Goal: Task Accomplishment & Management: Use online tool/utility

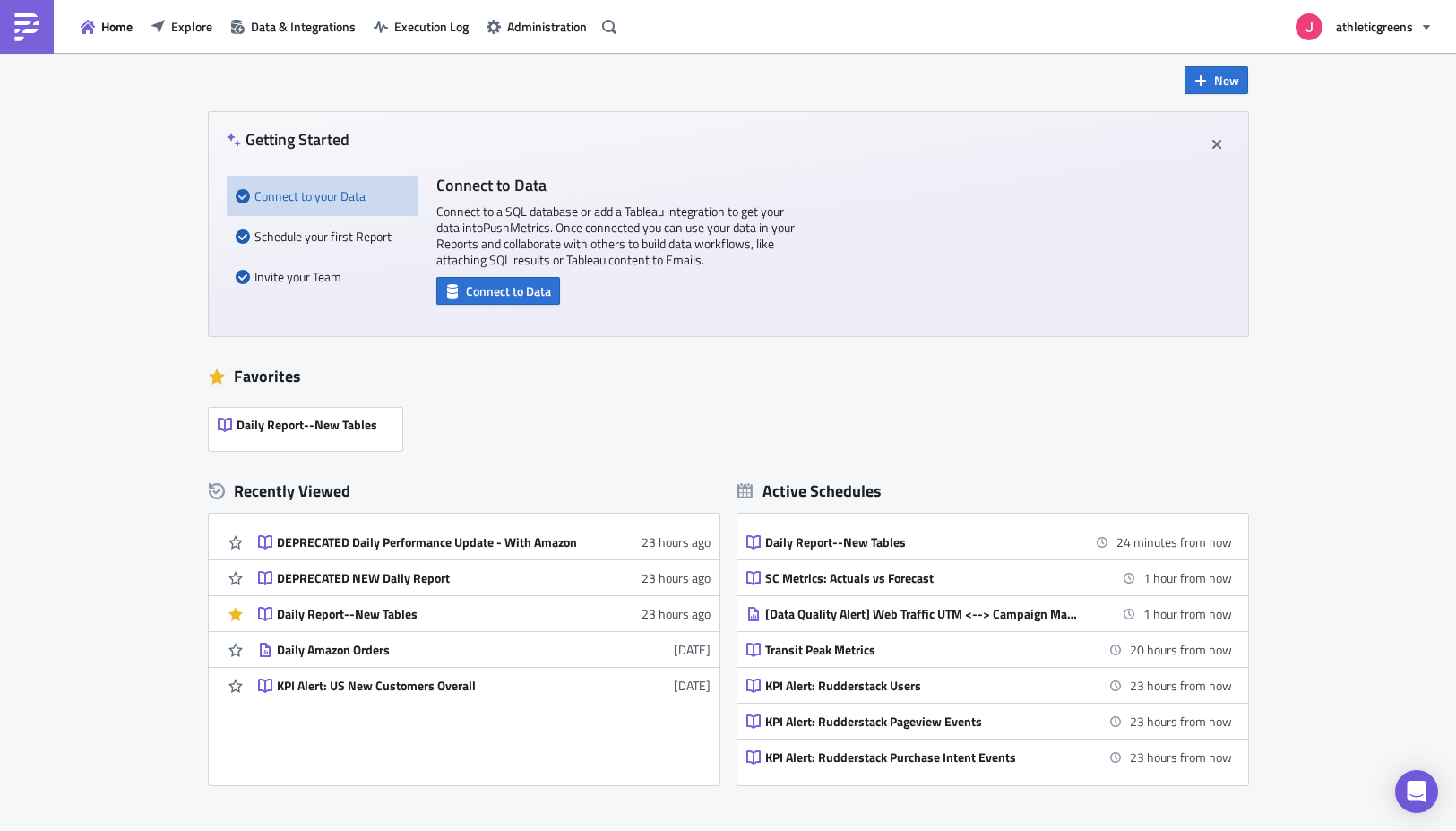
scroll to position [25, 0]
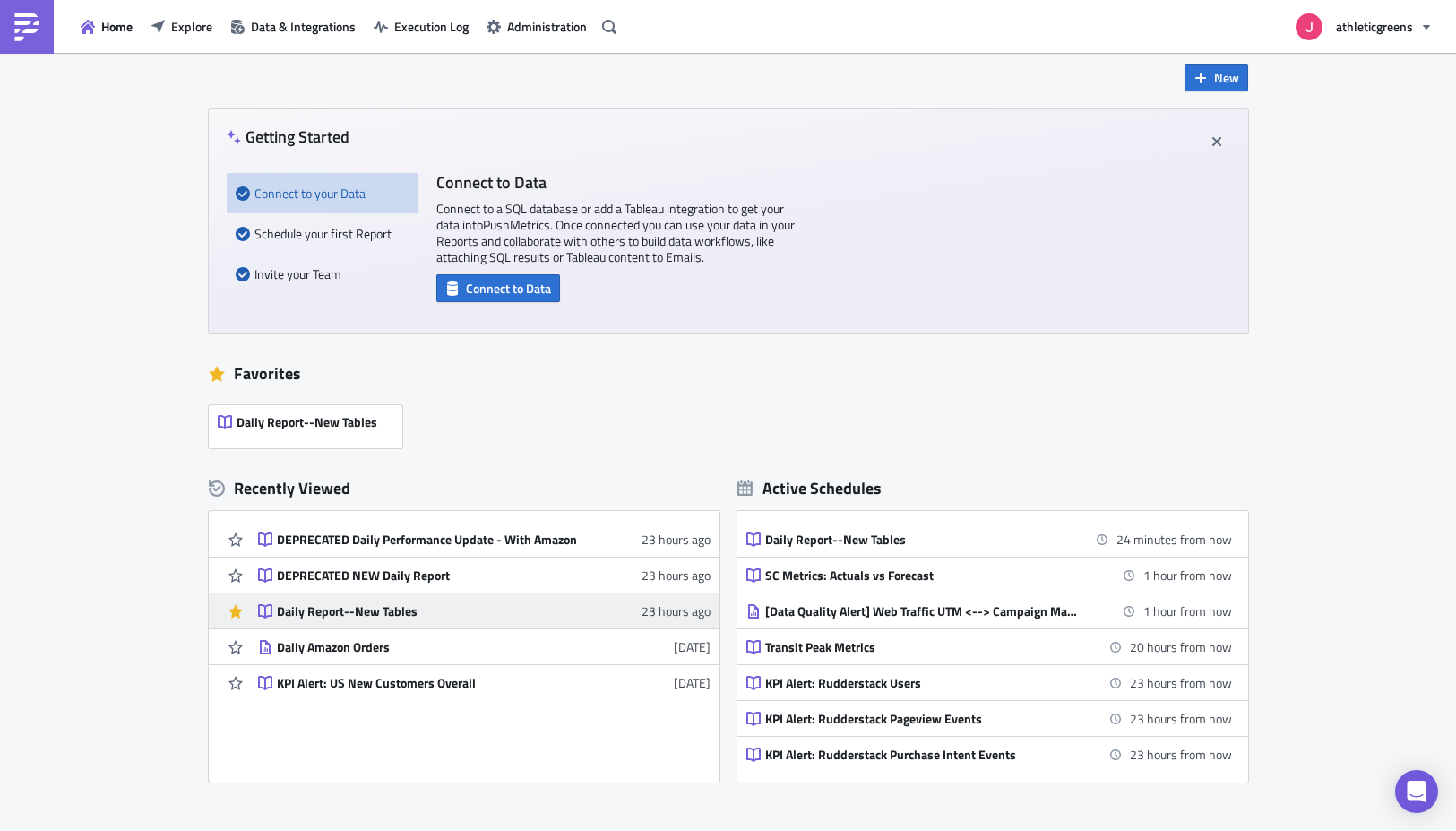
click at [402, 615] on div "Daily Report--New Tables" at bounding box center [434, 611] width 313 height 16
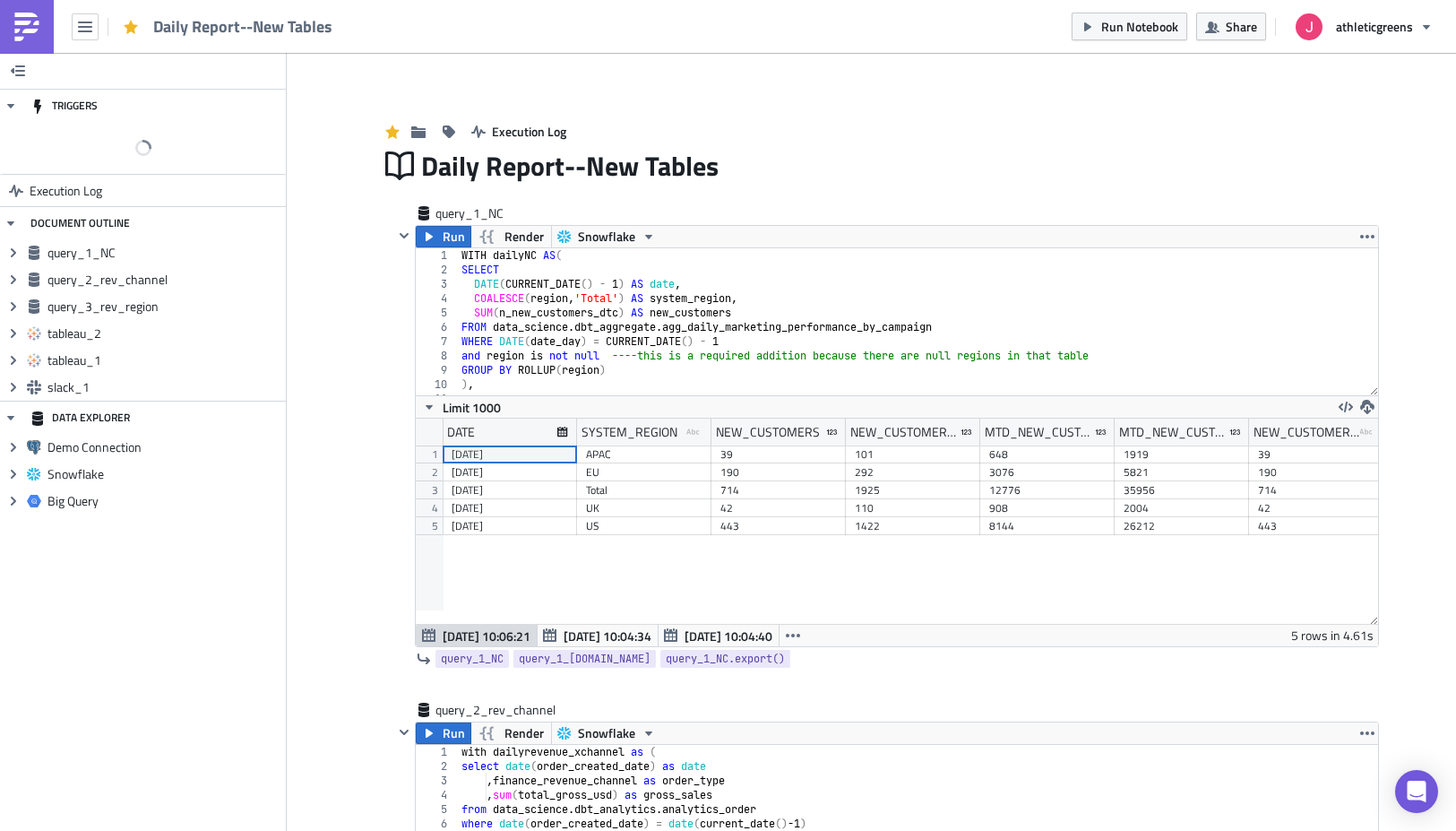
scroll to position [205, 963]
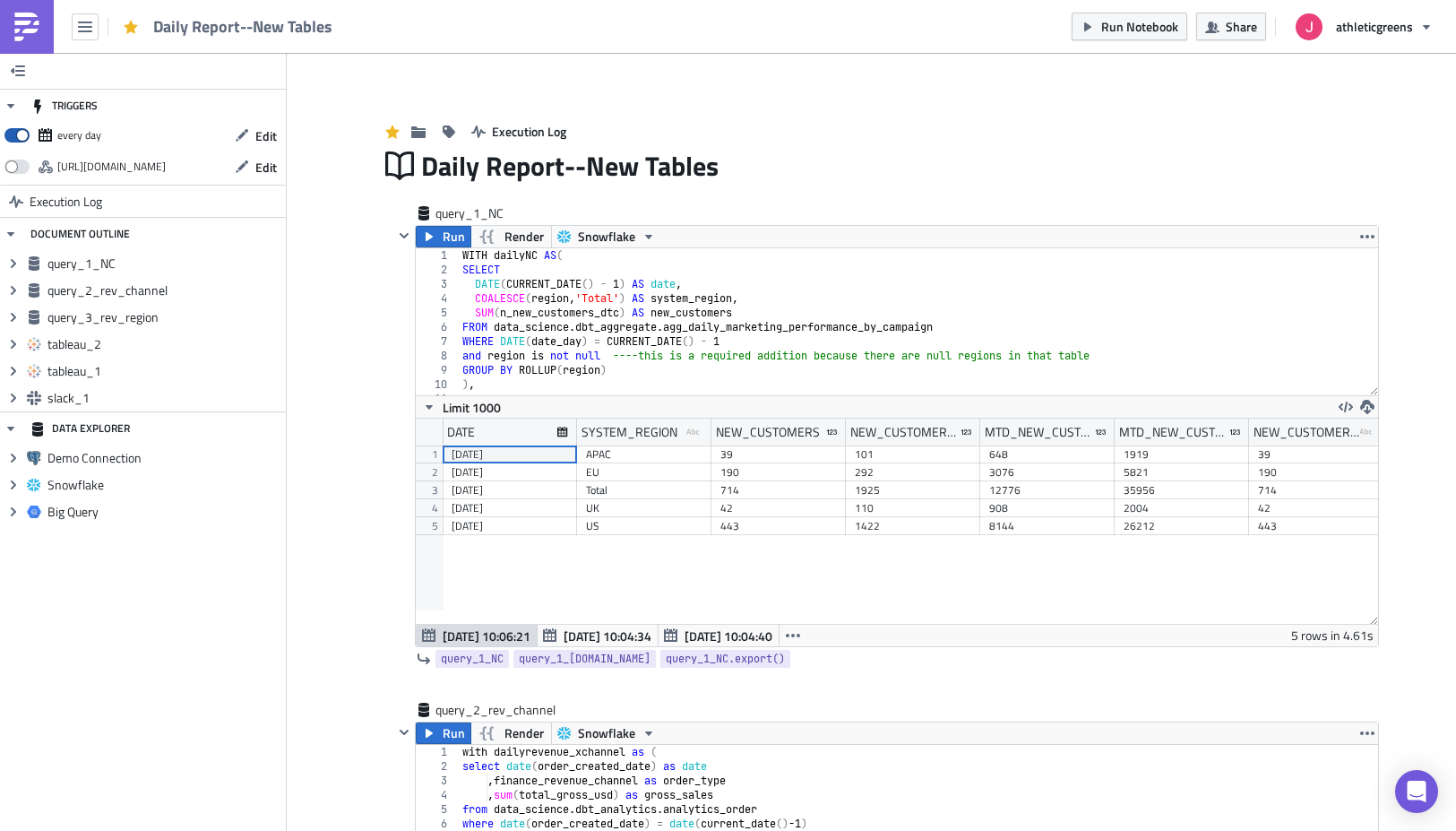
click at [22, 131] on span at bounding box center [17, 136] width 25 height 14
click at [20, 131] on input "checkbox" at bounding box center [14, 130] width 12 height 12
checkbox input "false"
click at [273, 136] on span "Edit" at bounding box center [266, 136] width 22 height 19
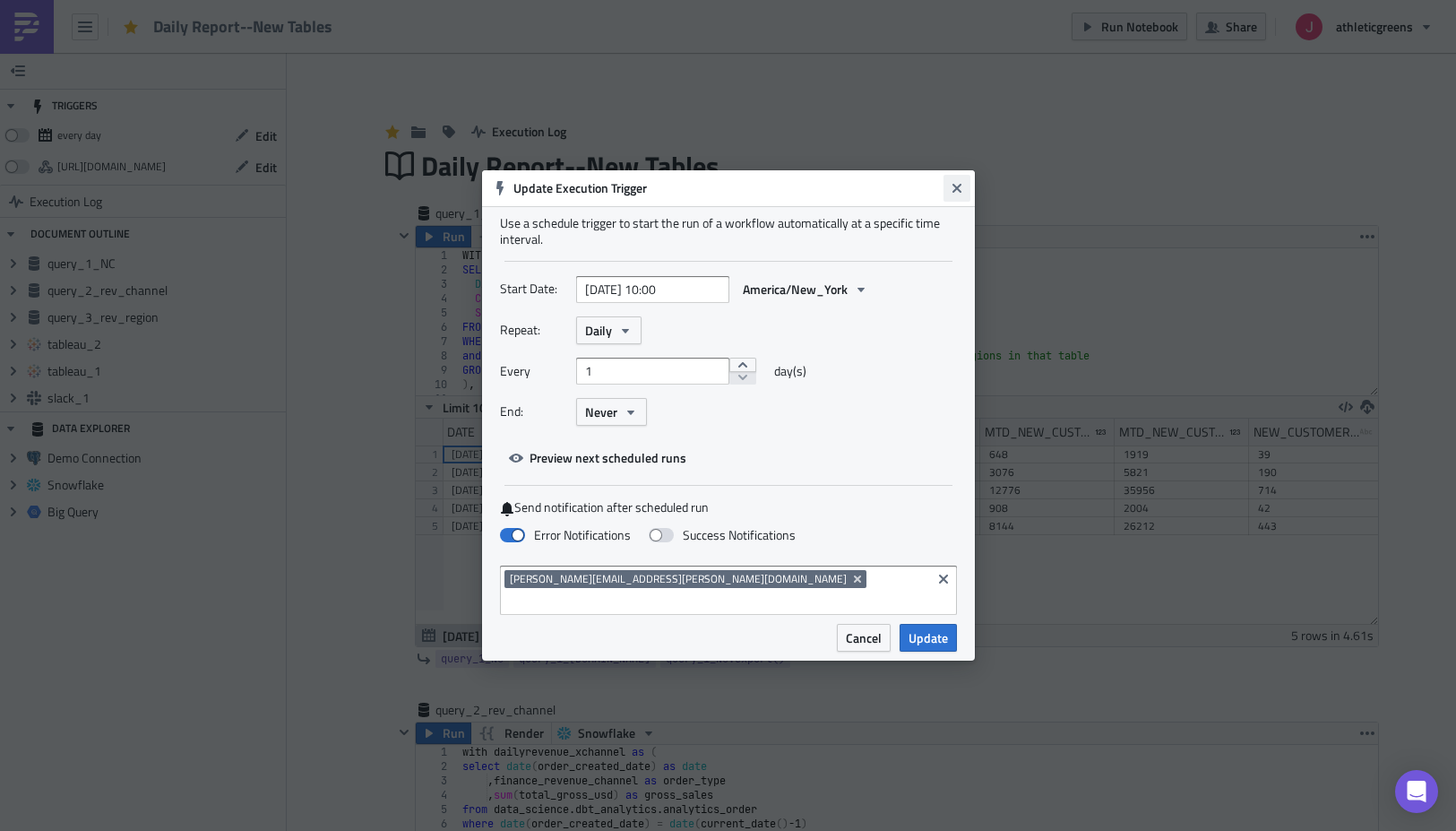
click at [953, 196] on icon "Close" at bounding box center [957, 188] width 14 height 14
